Goal: Task Accomplishment & Management: Manage account settings

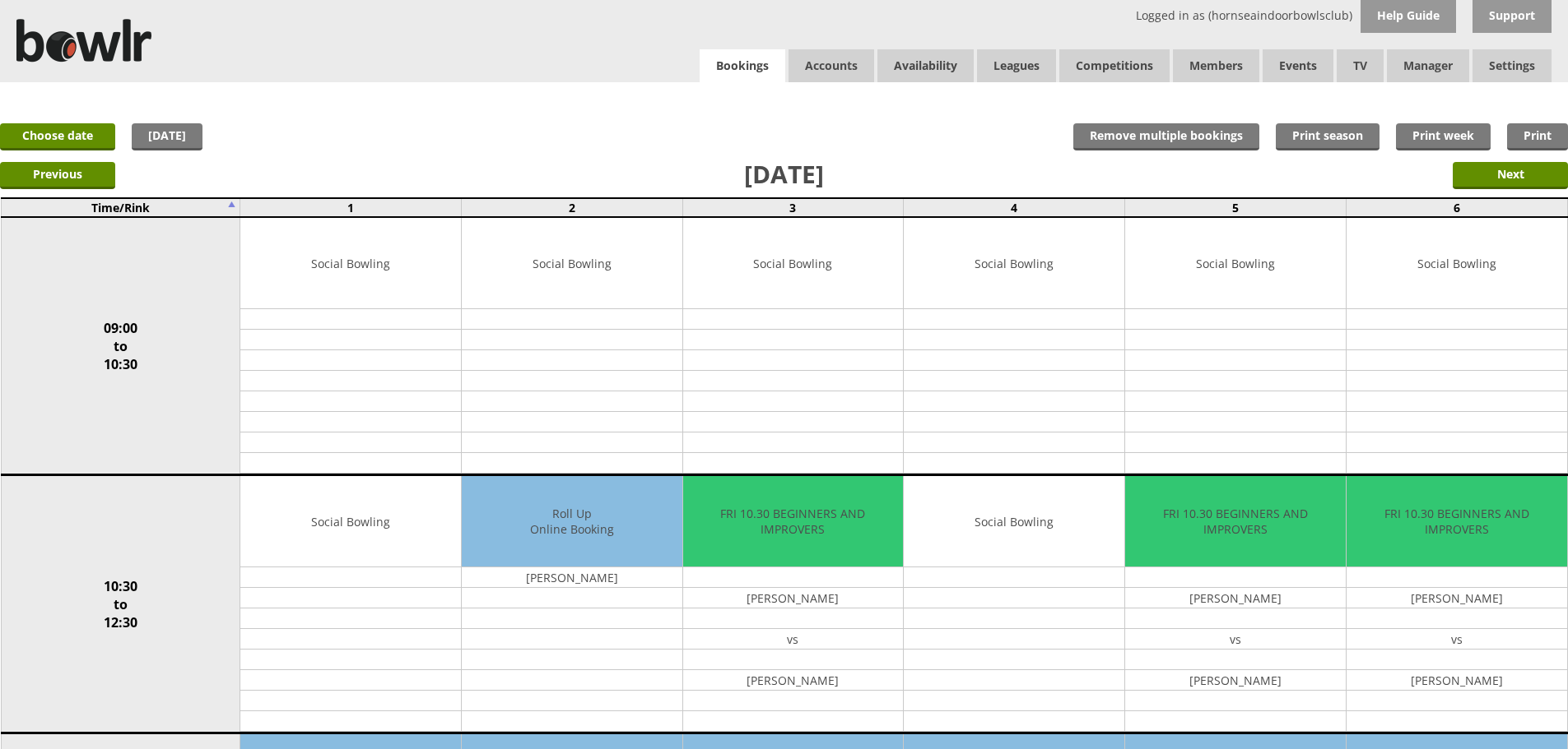
click at [752, 56] on link "Bookings" at bounding box center [743, 66] width 86 height 34
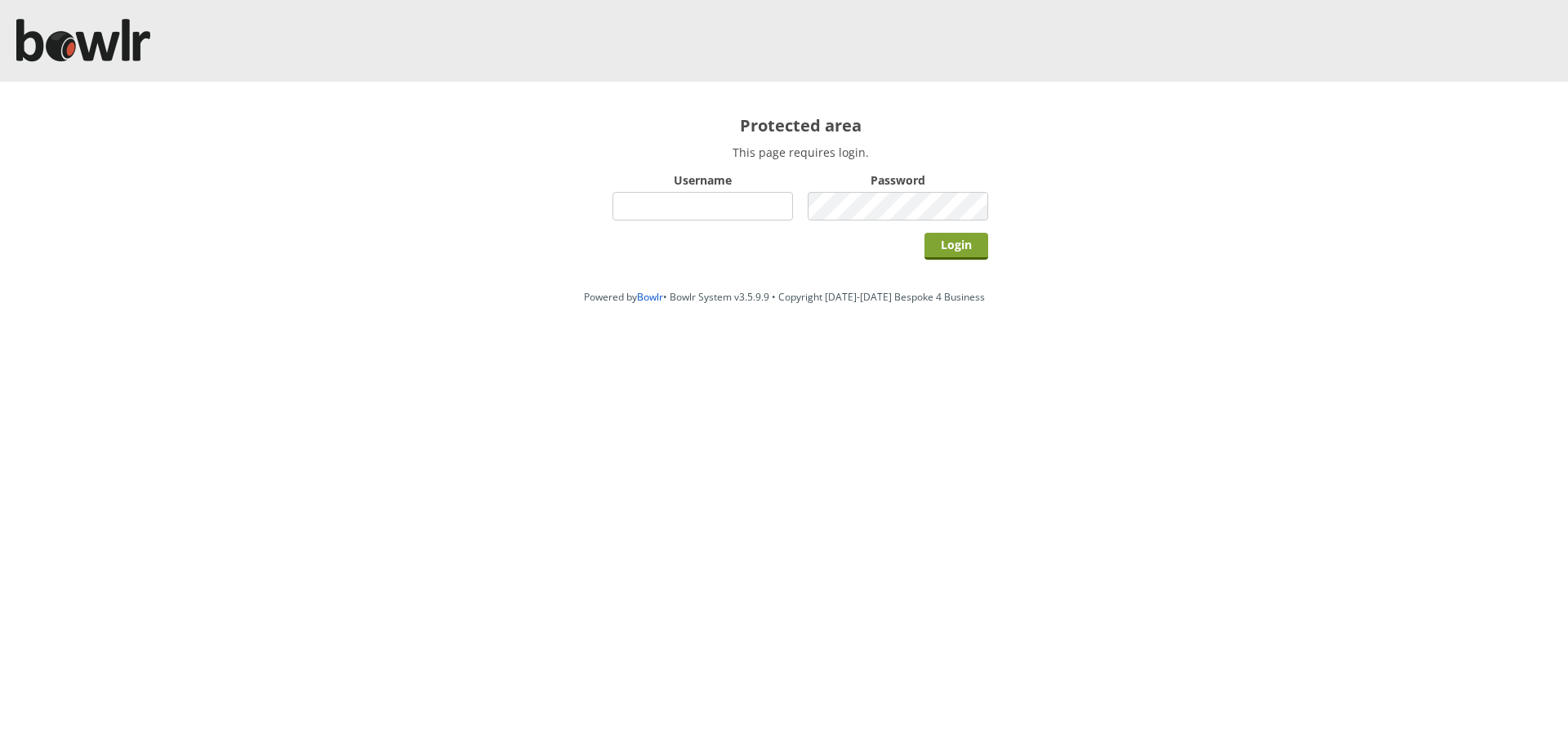
type input "hornseaindoorbowlsclub"
click at [925, 247] on input "Login" at bounding box center [957, 247] width 63 height 27
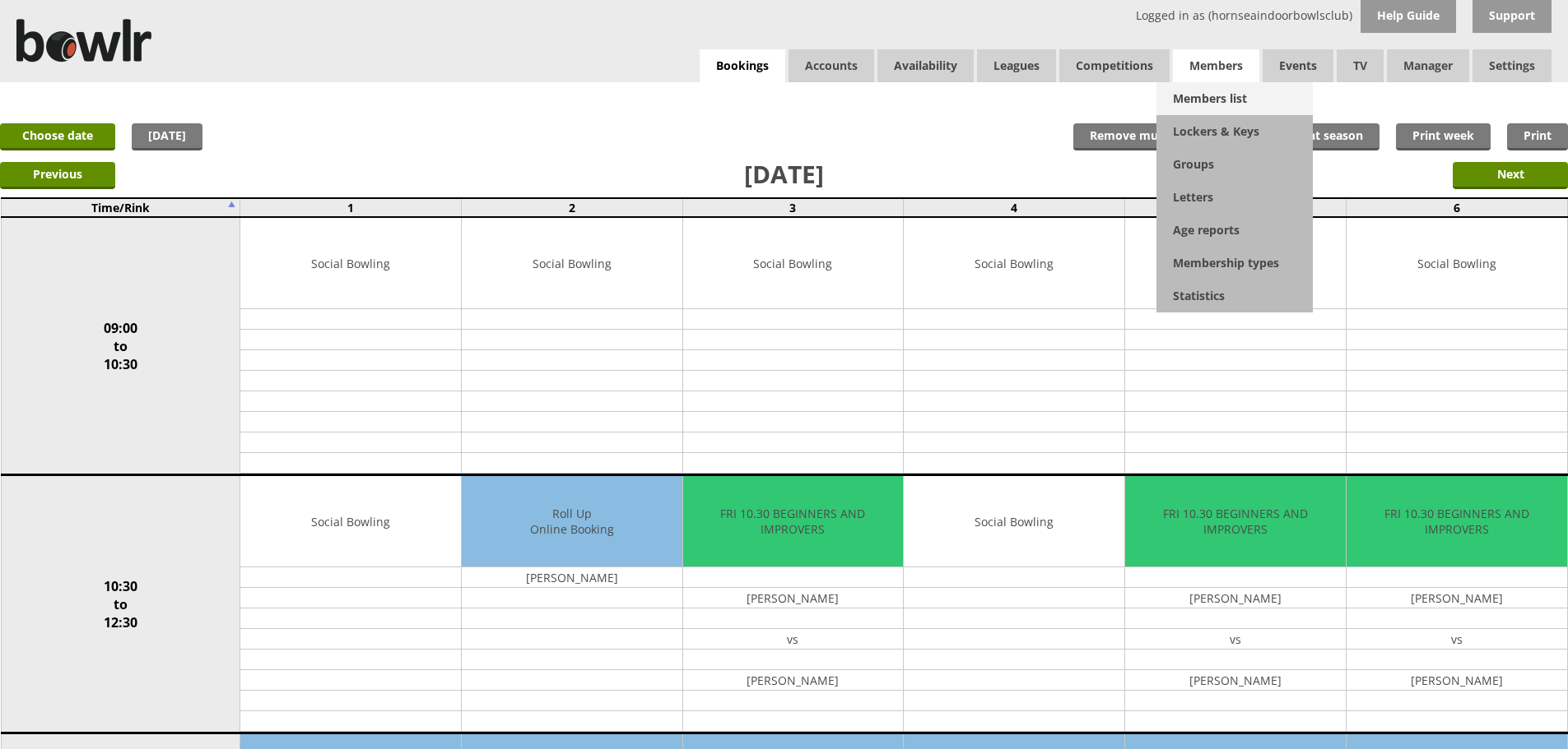
click at [1201, 98] on link "Members list" at bounding box center [1234, 99] width 156 height 33
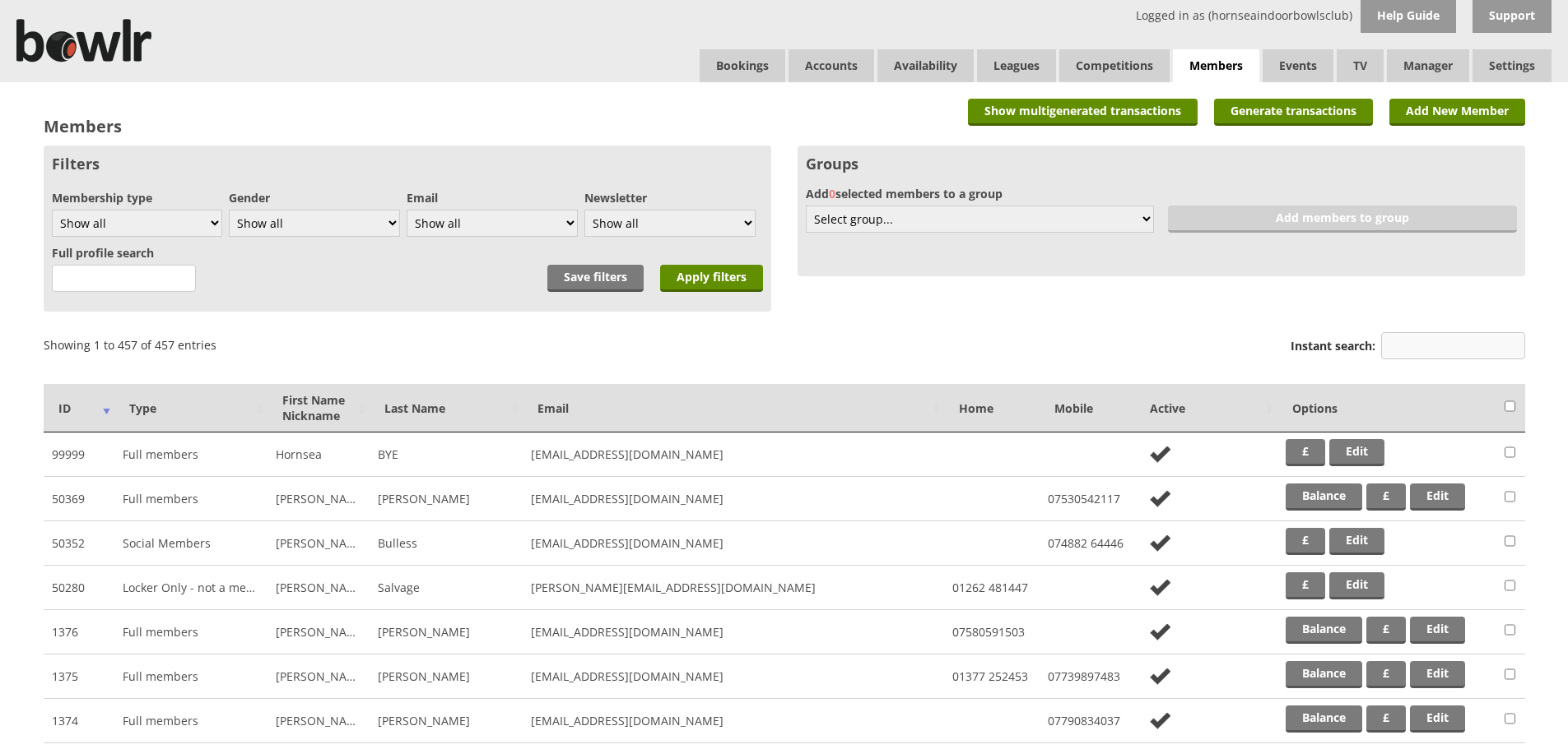
click at [1449, 353] on input "Instant search:" at bounding box center [1453, 346] width 144 height 27
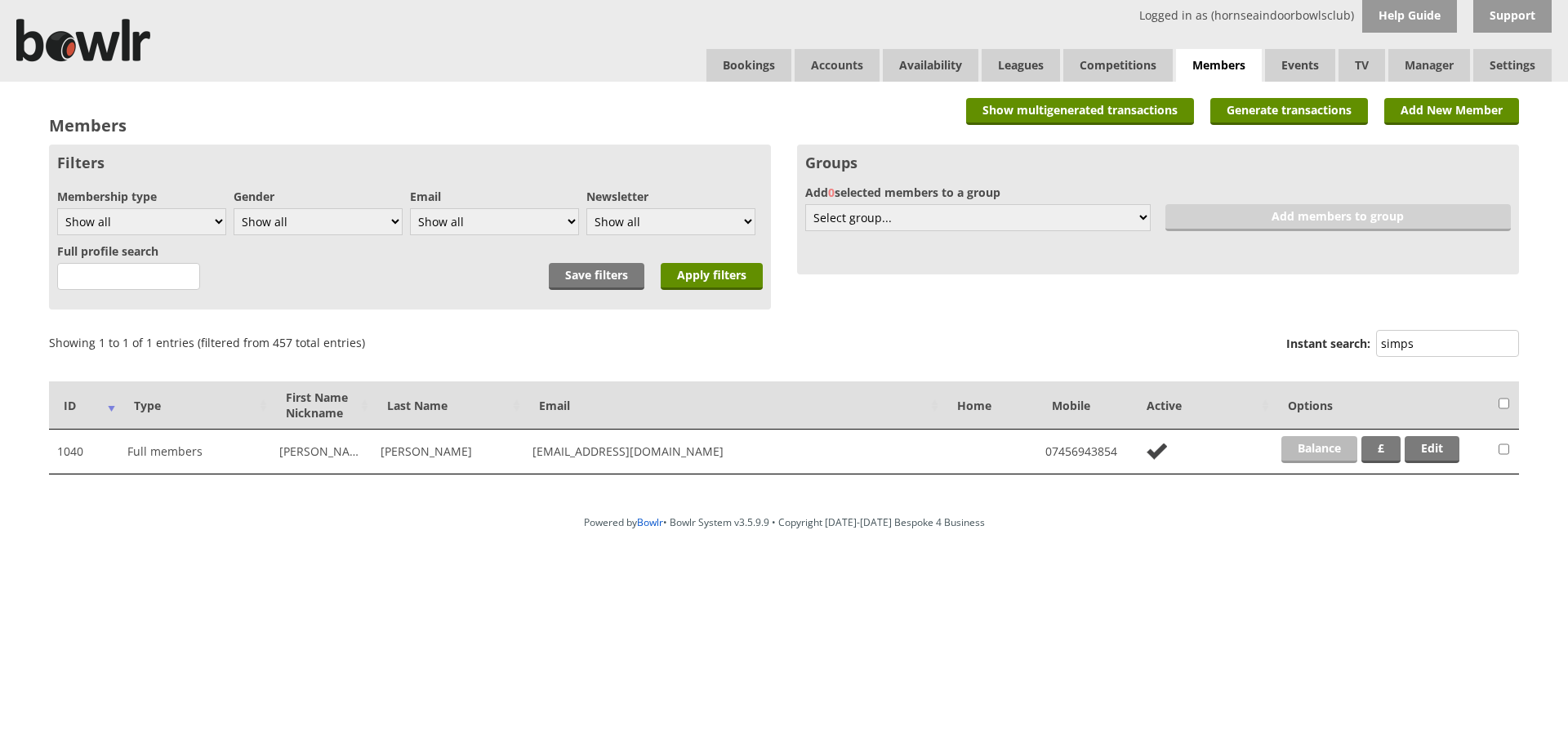
type input "simps"
click at [1308, 453] on link "Balance" at bounding box center [1320, 450] width 76 height 27
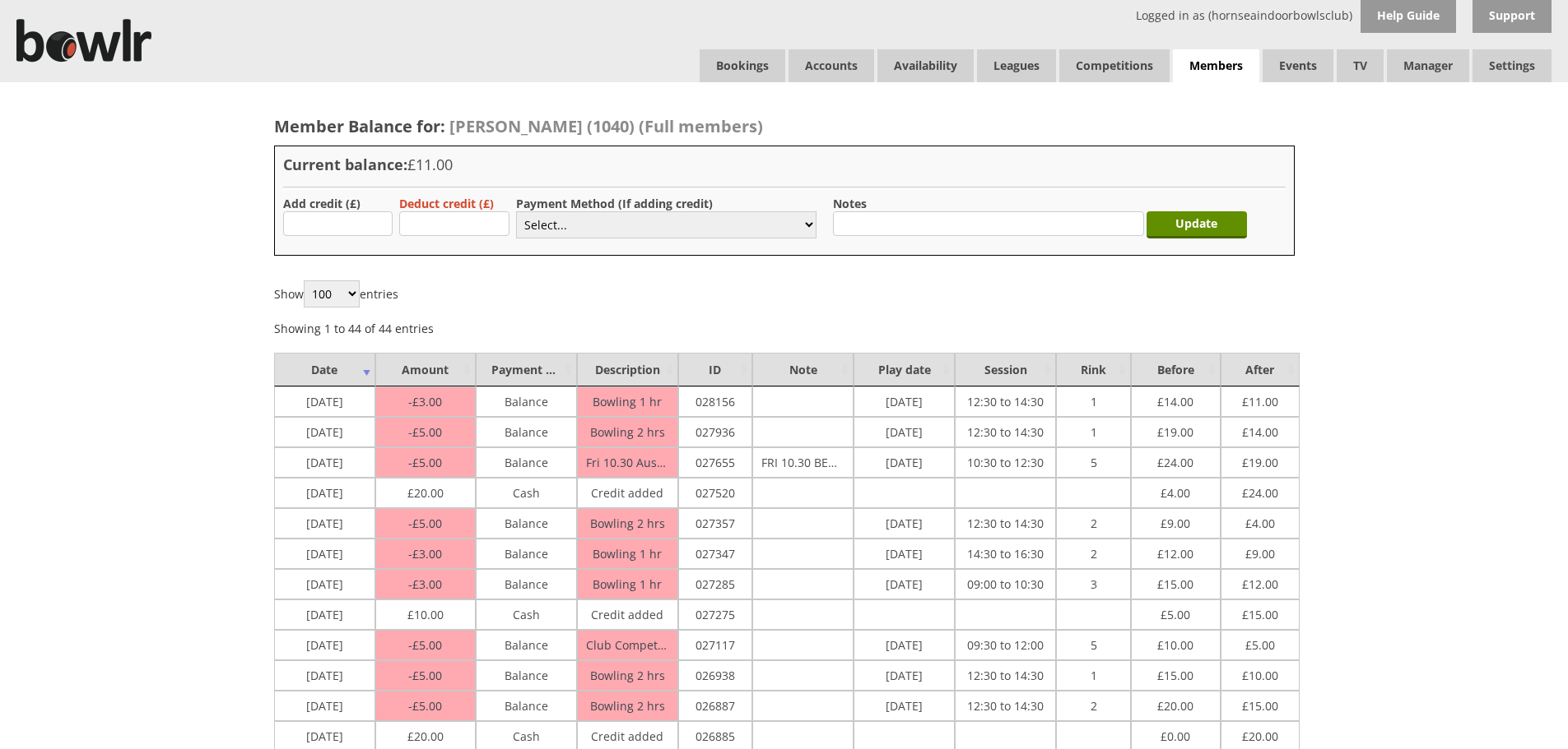
click at [324, 154] on h3 "Current balance: £11.00" at bounding box center [784, 164] width 1002 height 20
click at [331, 225] on input "text" at bounding box center [338, 223] width 111 height 25
type input "10.00"
click at [534, 227] on select "Select... Cash Card Cheque Bank Transfer Other Member Card Gift Voucher Balance" at bounding box center [666, 225] width 301 height 27
select select "1"
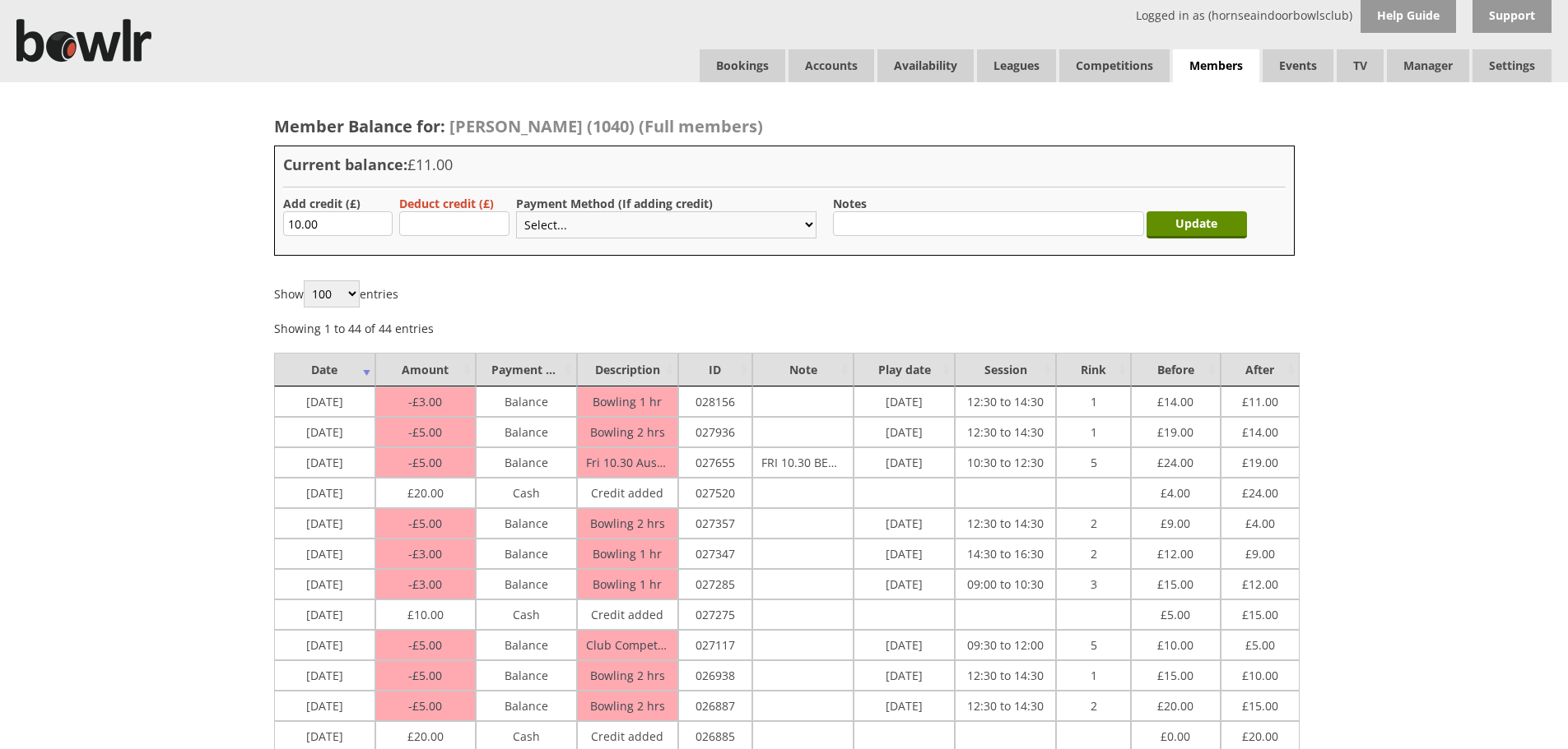
click at [516, 211] on select "Select... Cash Card Cheque Bank Transfer Other Member Card Gift Voucher Balance" at bounding box center [666, 225] width 301 height 27
click at [1195, 238] on div "Update" at bounding box center [1201, 221] width 101 height 51
click at [1201, 233] on input "Update" at bounding box center [1197, 225] width 101 height 27
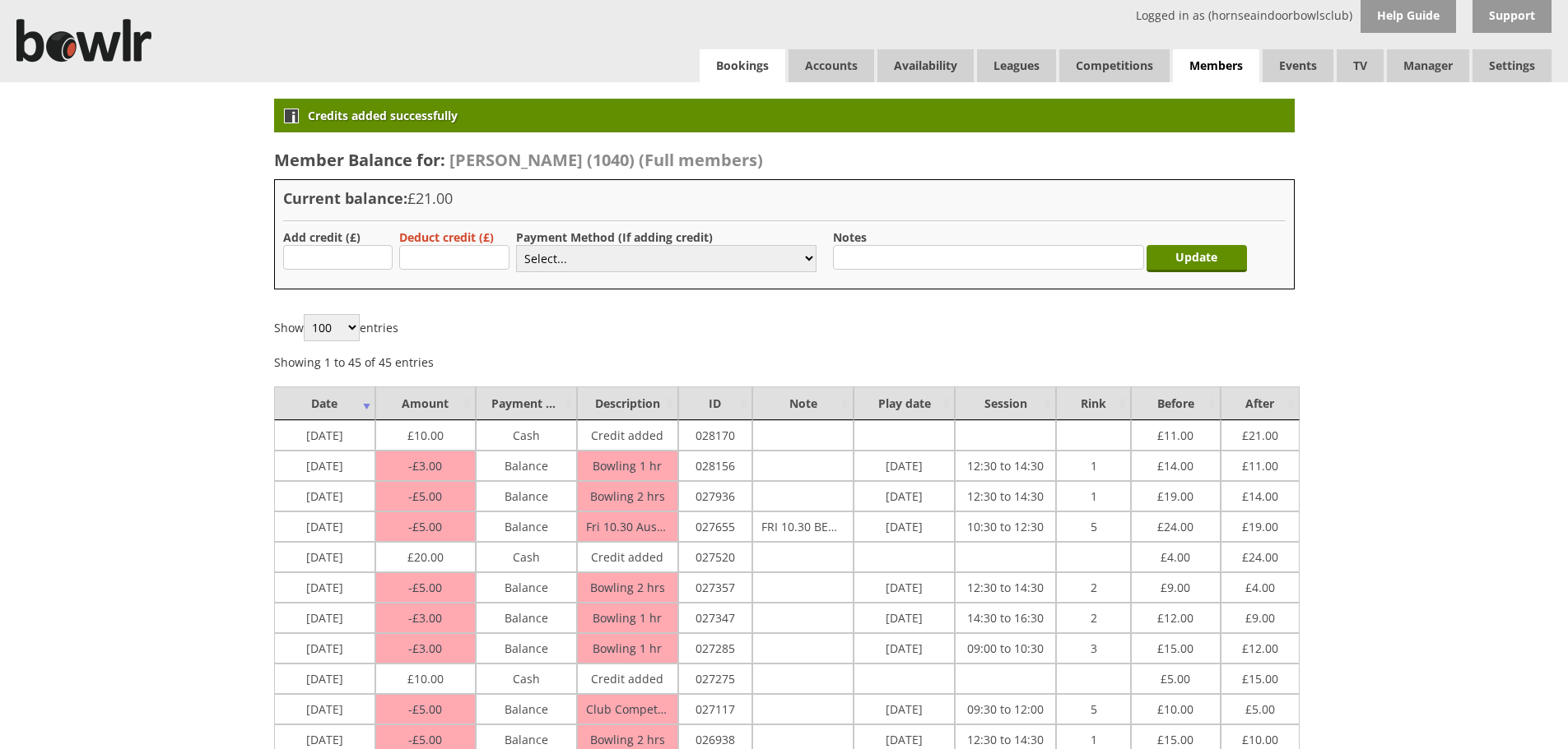
click at [735, 64] on link "Bookings" at bounding box center [743, 66] width 86 height 33
